Goal: Task Accomplishment & Management: Manage account settings

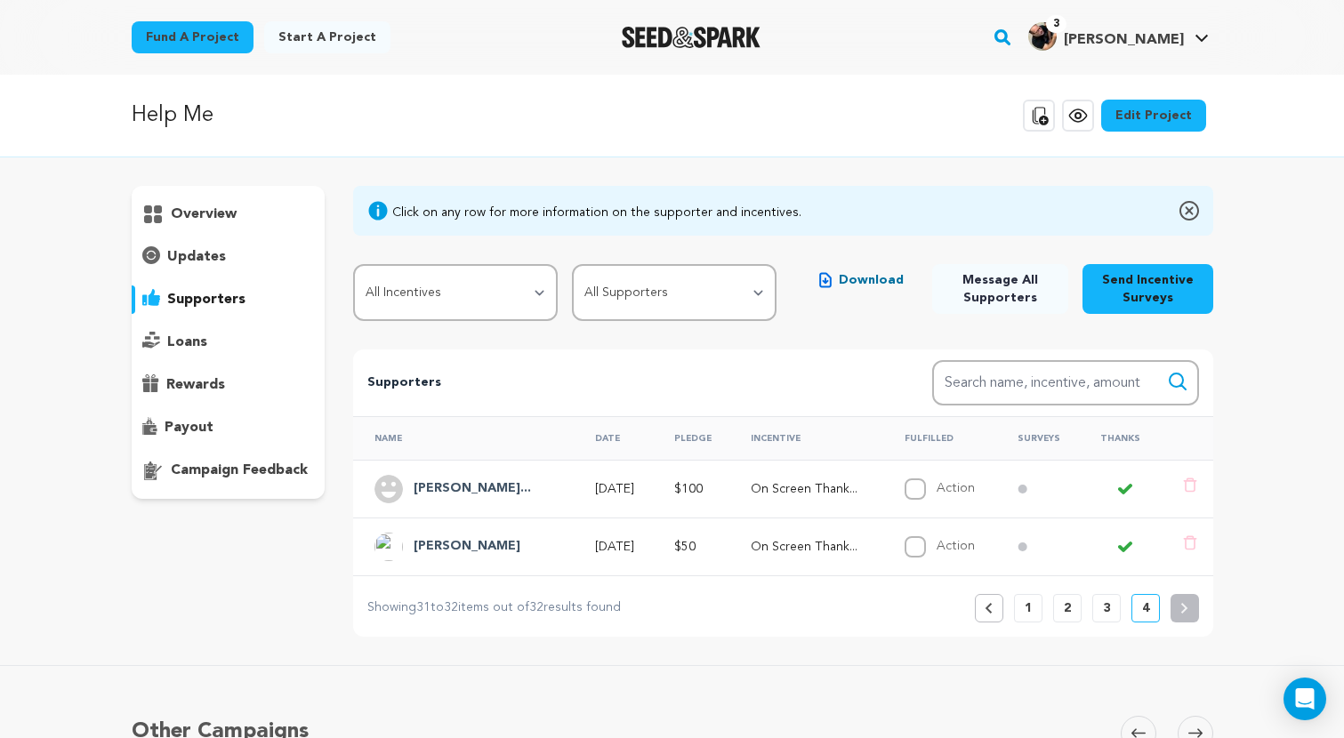
click at [217, 220] on p "overview" at bounding box center [204, 214] width 66 height 21
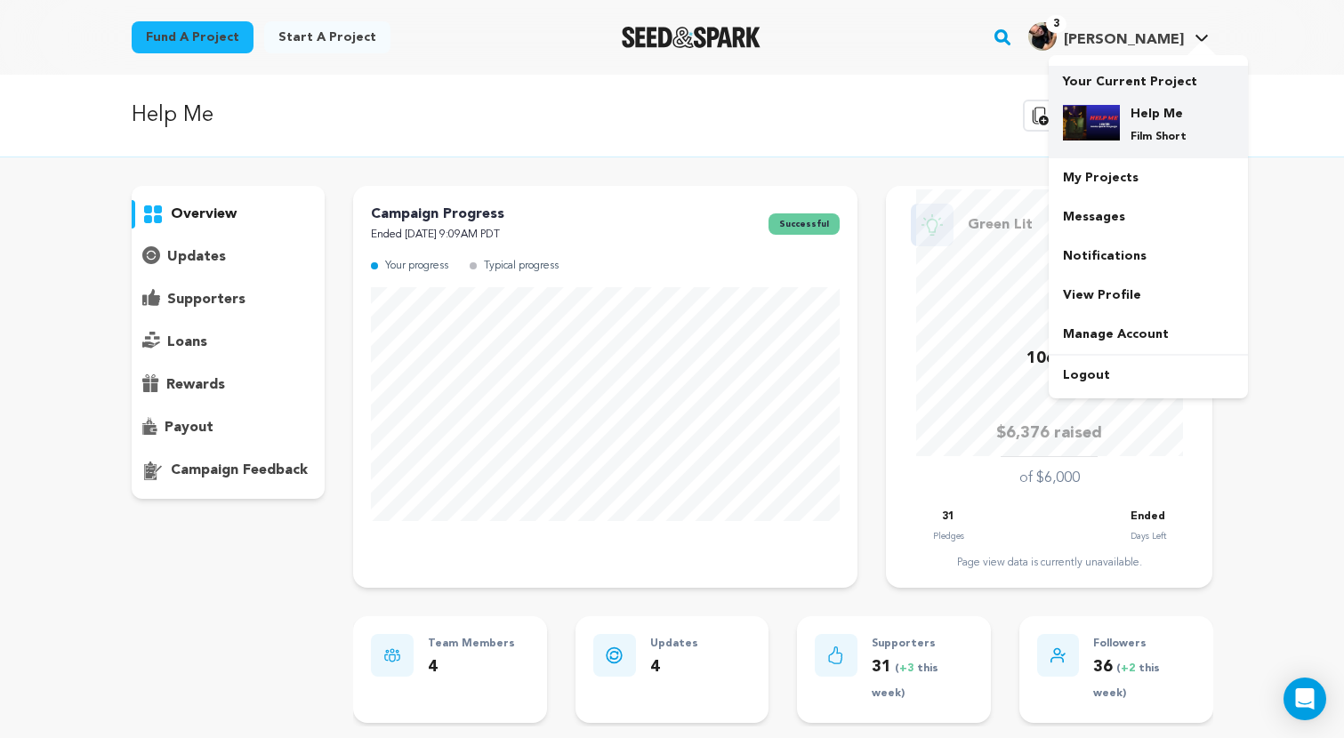
click at [1149, 113] on h4 "Help Me" at bounding box center [1162, 114] width 64 height 18
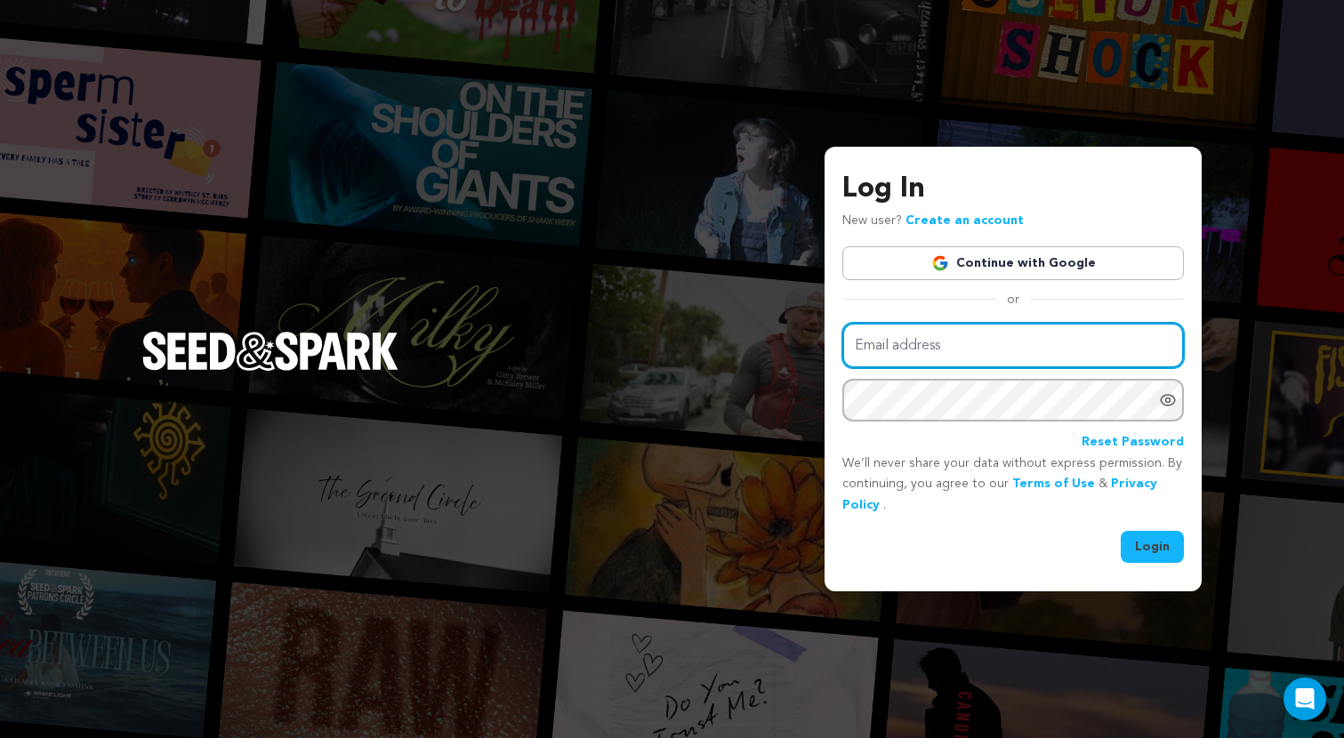
type input "mattritchey1974@gmail.com"
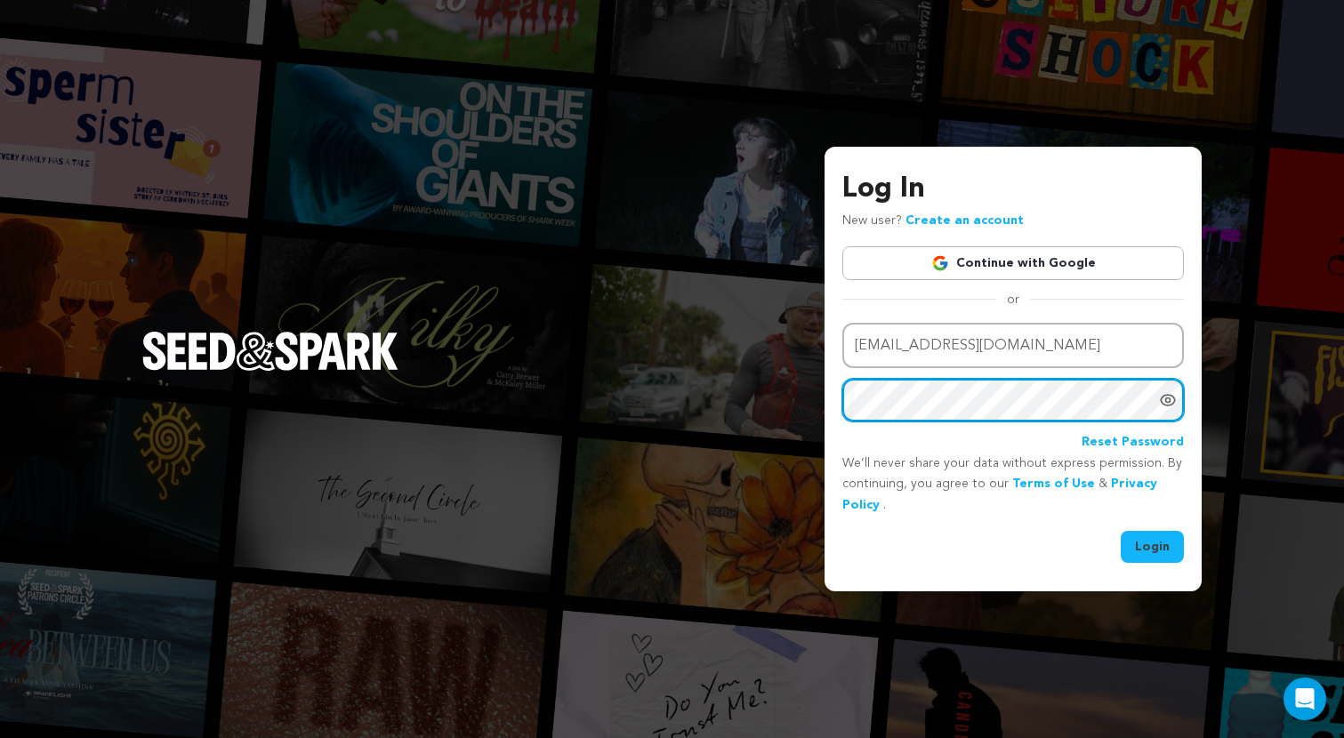
click at [1152, 544] on button "Login" at bounding box center [1151, 547] width 63 height 32
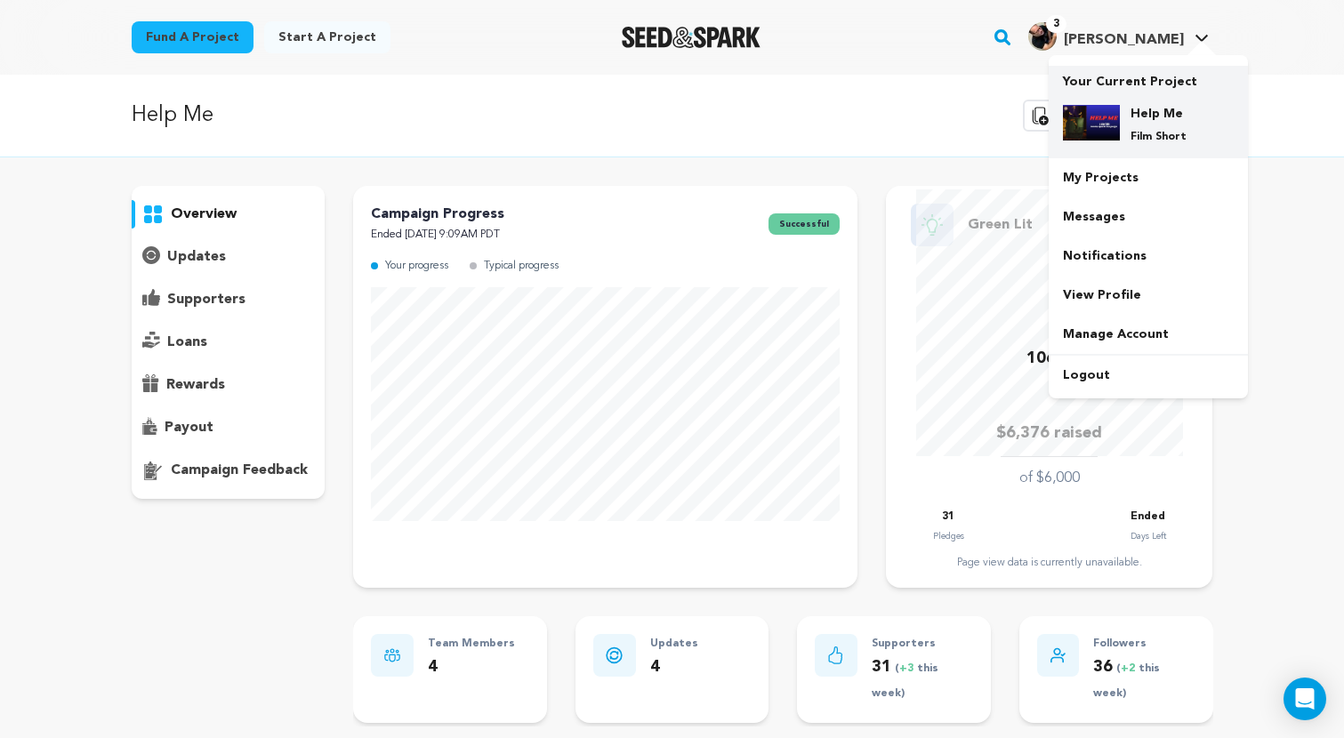
click at [1131, 111] on h4 "Help Me" at bounding box center [1162, 114] width 64 height 18
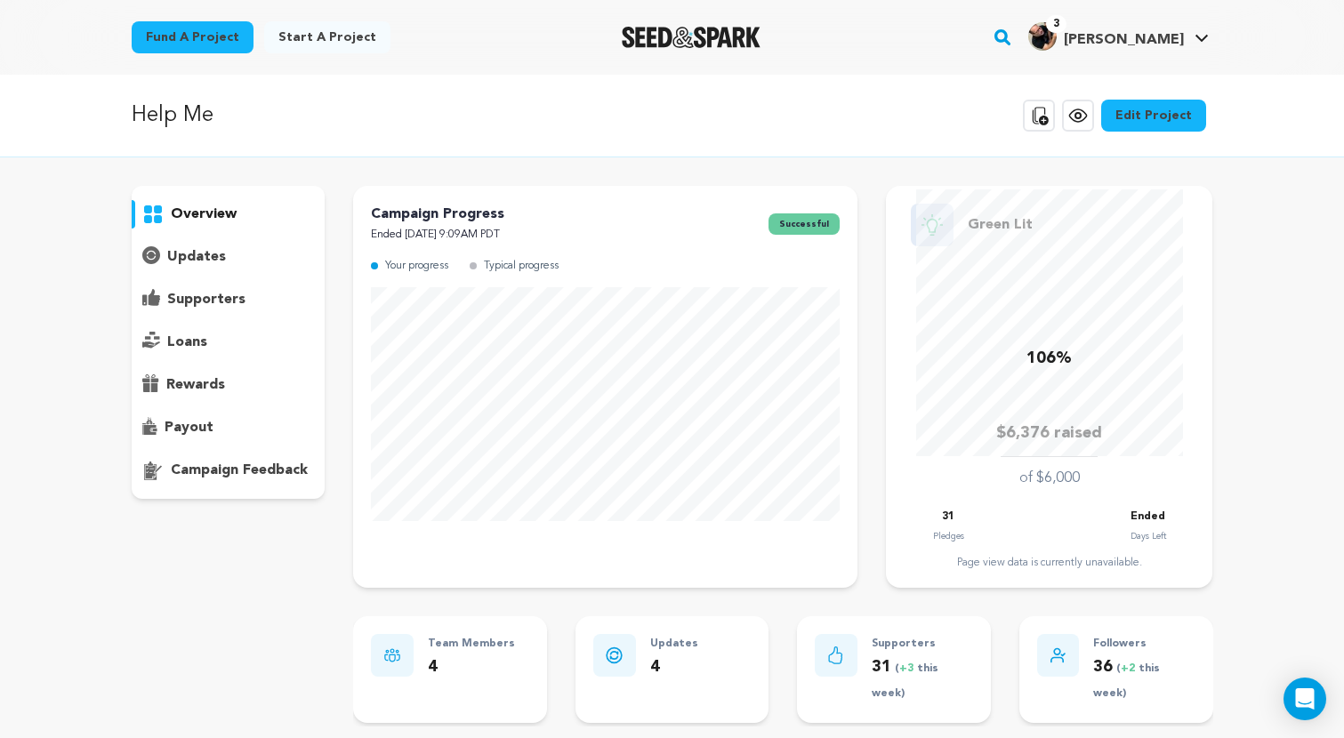
click at [1080, 118] on icon at bounding box center [1077, 115] width 21 height 21
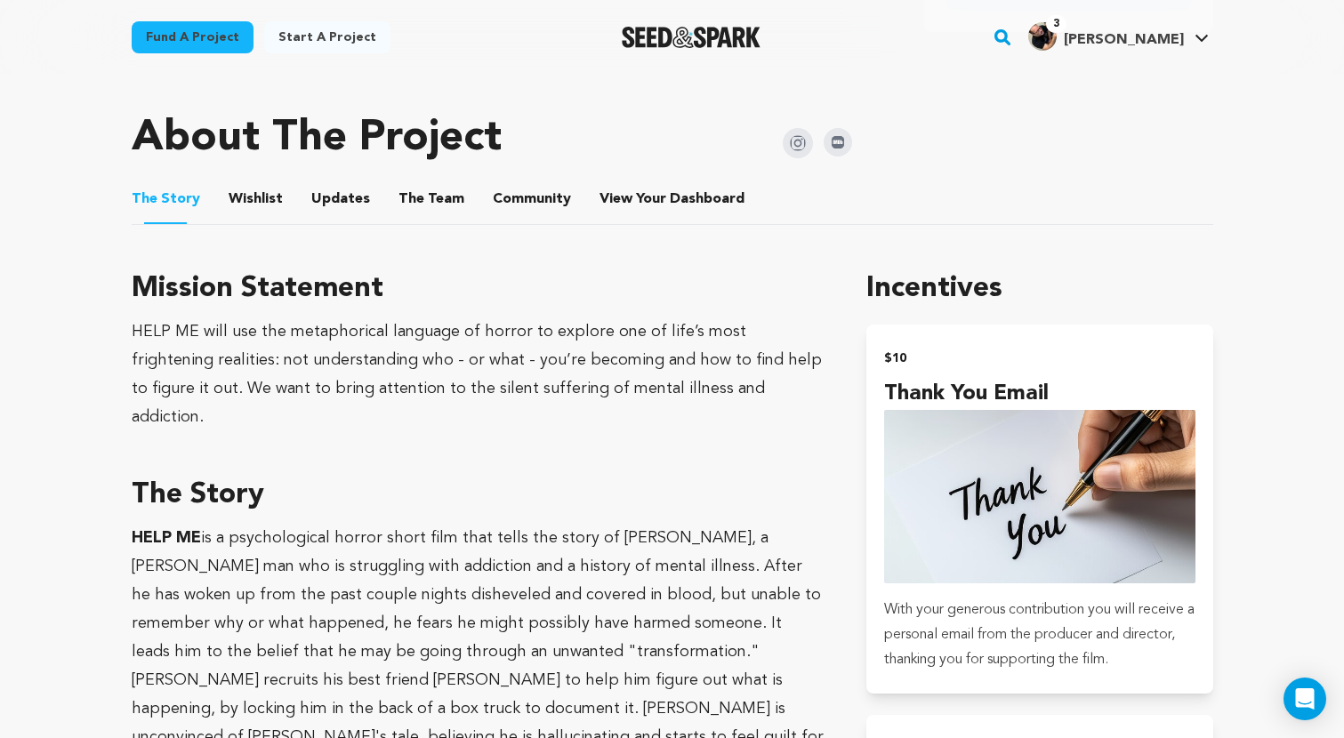
scroll to position [921, 0]
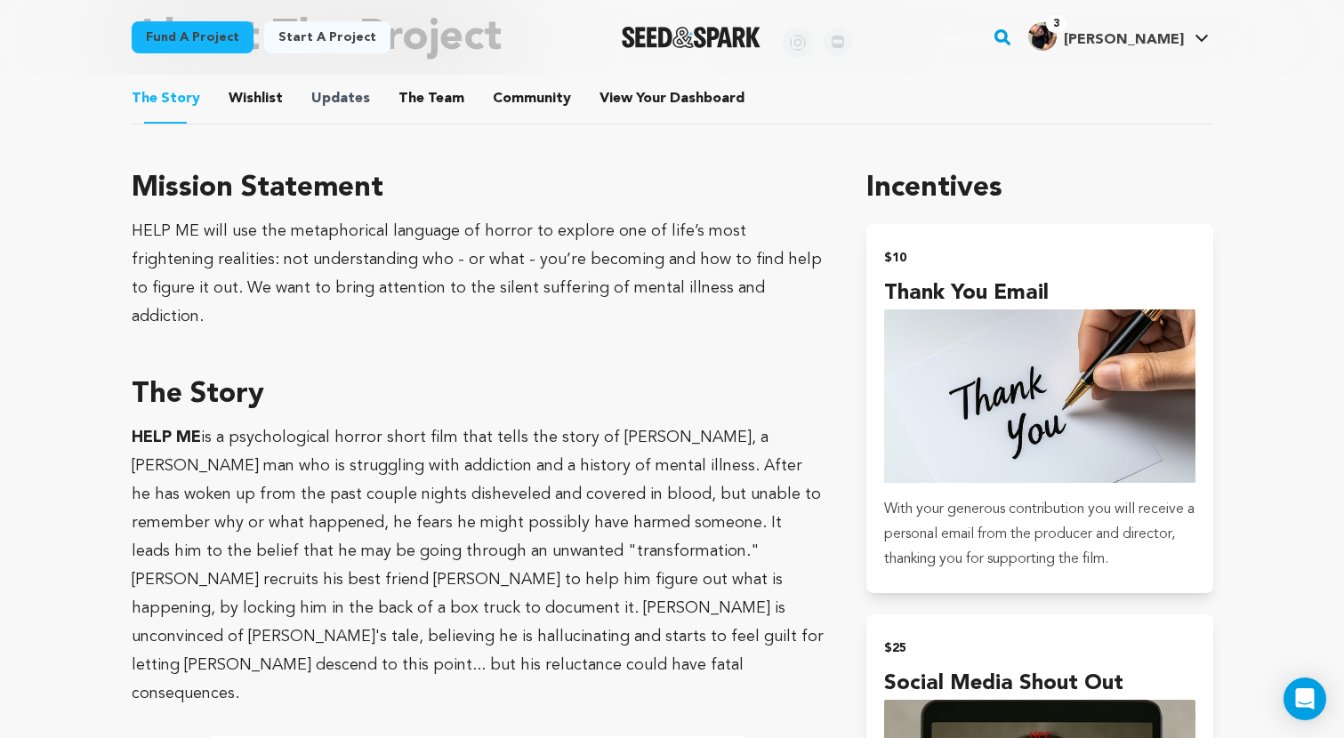
click at [358, 92] on span "Updates" at bounding box center [340, 98] width 59 height 21
click at [341, 99] on button "Updates" at bounding box center [340, 102] width 43 height 43
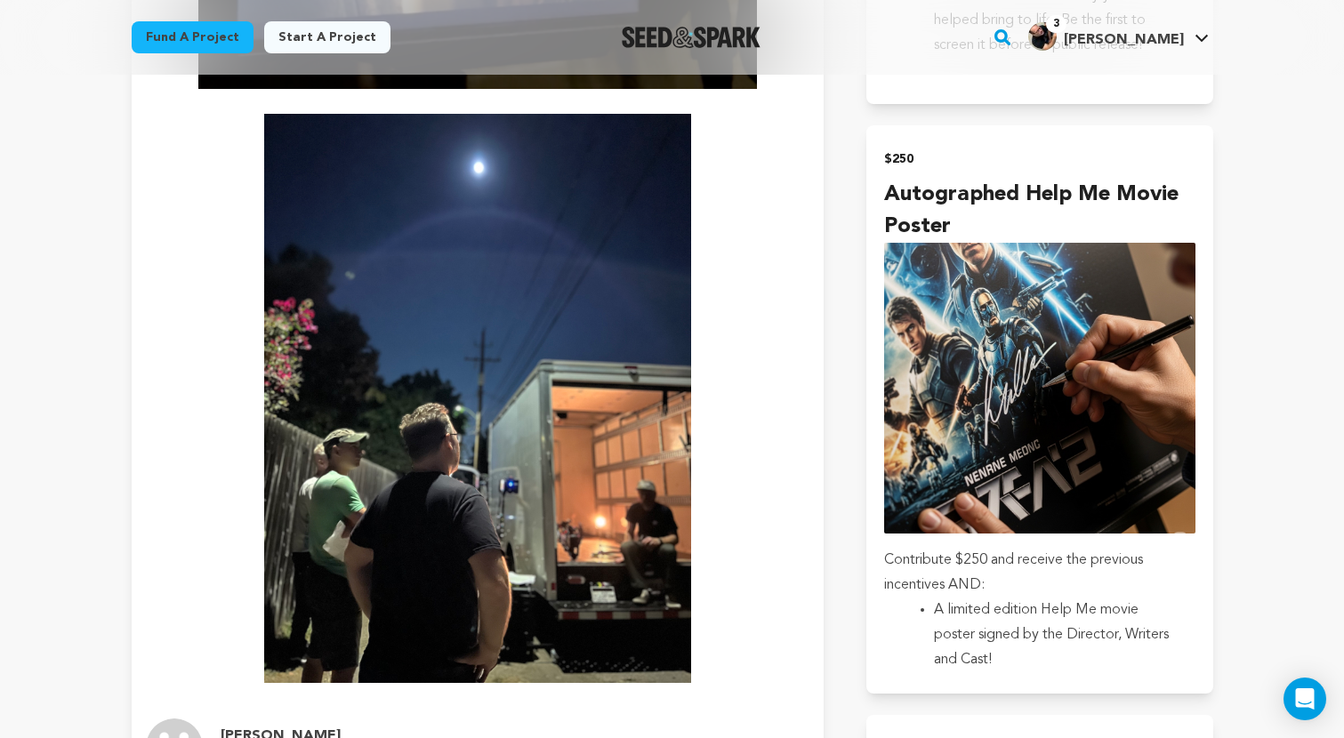
scroll to position [3129, 0]
